Goal: Task Accomplishment & Management: Manage account settings

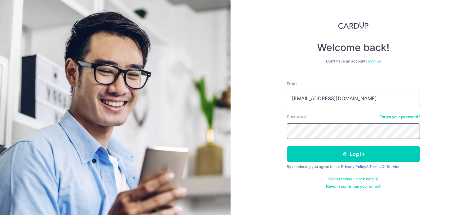
click at [287, 147] on button "Log in" at bounding box center [353, 154] width 133 height 15
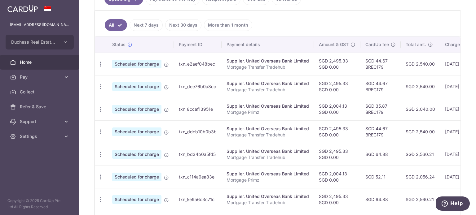
scroll to position [0, 103]
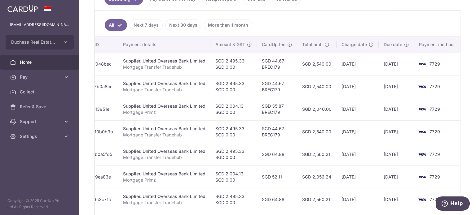
drag, startPoint x: 297, startPoint y: 106, endPoint x: 337, endPoint y: 118, distance: 41.2
click at [359, 118] on tr "Update payment Cancel payment Scheduled for charge txn_8ccaf13951e Supplier. Un…" at bounding box center [226, 109] width 470 height 23
click at [309, 118] on td "SGD 2,040.00" at bounding box center [316, 109] width 39 height 23
click at [297, 113] on td "SGD 2,040.00" at bounding box center [316, 109] width 39 height 23
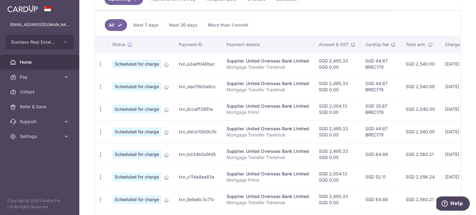
drag, startPoint x: 286, startPoint y: 85, endPoint x: 112, endPoint y: 84, distance: 174.1
click at [112, 84] on tr "Update payment Cancel payment Scheduled for charge txn_dee76b0a8cc Supplier. Un…" at bounding box center [330, 86] width 470 height 23
click at [103, 83] on div "Update payment Cancel payment" at bounding box center [100, 86] width 11 height 11
click at [100, 87] on icon "button" at bounding box center [100, 87] width 7 height 7
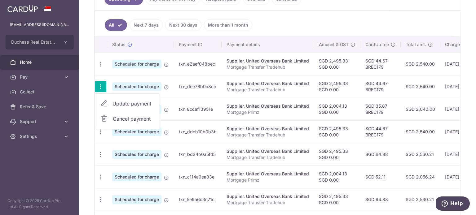
click at [112, 103] on span "Update payment" at bounding box center [133, 103] width 42 height 7
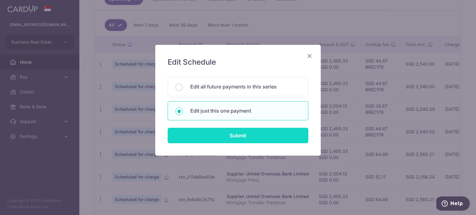
click at [213, 136] on input "Submit" at bounding box center [238, 135] width 141 height 15
radio input "true"
type input "2,495.33"
type input "0.00"
type input "19/09/2025"
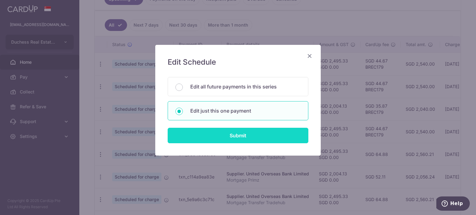
type input "Mortgage Transfer Tradehub"
type input "Tradehub 04140"
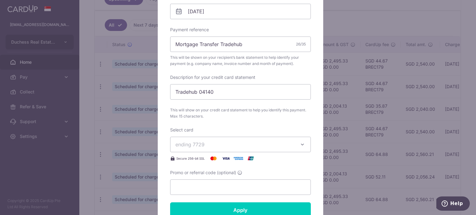
type input "BREC179"
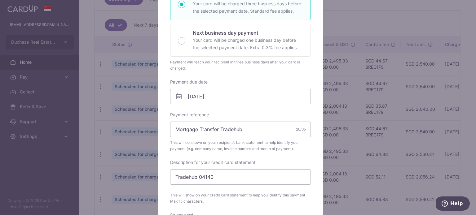
scroll to position [122, 0]
click at [205, 104] on input "19/09/2025" at bounding box center [240, 97] width 141 height 15
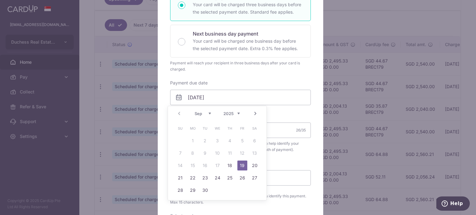
click at [255, 113] on link "Next" at bounding box center [255, 113] width 7 height 7
click at [194, 152] on link "6" at bounding box center [193, 153] width 10 height 10
type input "06/10/2025"
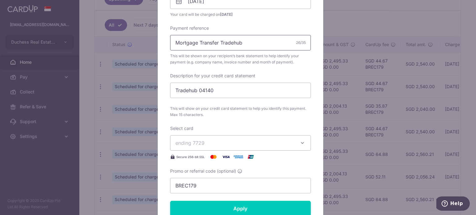
scroll to position [246, 0]
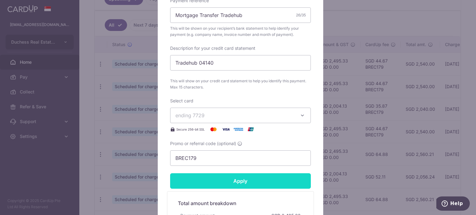
click at [231, 182] on input "Apply" at bounding box center [240, 181] width 141 height 15
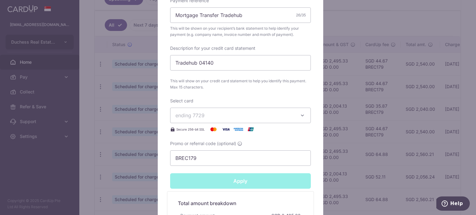
type input "Successfully Applied"
click at [357, 24] on div "Edit payment By clicking apply, you will make changes to all payments to United…" at bounding box center [238, 107] width 476 height 215
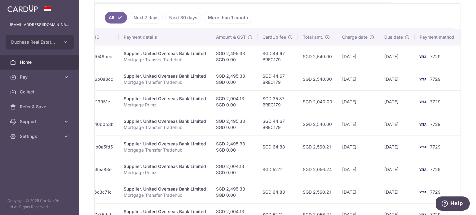
scroll to position [0, 103]
drag, startPoint x: 302, startPoint y: 77, endPoint x: 398, endPoint y: 90, distance: 96.9
click at [416, 91] on tbody "Update payment Cancel payment Scheduled for charge txn_e2aef048bec Supplier. Un…" at bounding box center [226, 158] width 470 height 226
click at [353, 88] on td "01/10/2025" at bounding box center [358, 79] width 42 height 23
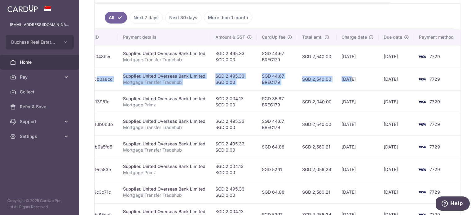
scroll to position [0, 0]
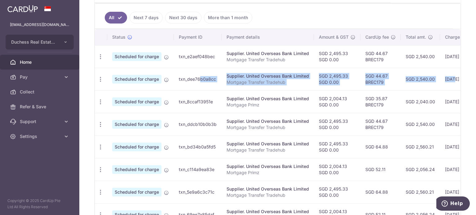
drag, startPoint x: 348, startPoint y: 82, endPoint x: 214, endPoint y: 79, distance: 133.6
click at [214, 78] on tr "Update payment Cancel payment Scheduled for charge txn_dee76b0a8cc Supplier. Un…" at bounding box center [330, 79] width 470 height 23
click at [215, 81] on td "txn_dee76b0a8cc" at bounding box center [198, 79] width 48 height 23
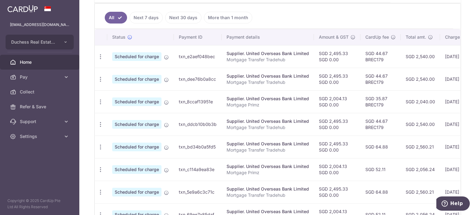
click at [360, 13] on ul "All Next 7 days Next 30 days More than 1 month" at bounding box center [274, 16] width 358 height 25
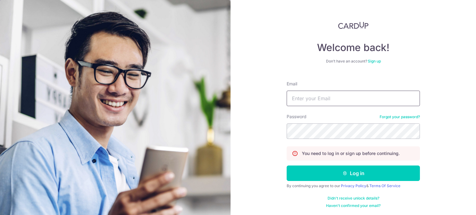
click at [294, 96] on input "Email" at bounding box center [353, 98] width 133 height 15
type input "[EMAIL_ADDRESS][DOMAIN_NAME]"
click at [287, 166] on button "Log in" at bounding box center [353, 173] width 133 height 15
